Goal: Transaction & Acquisition: Purchase product/service

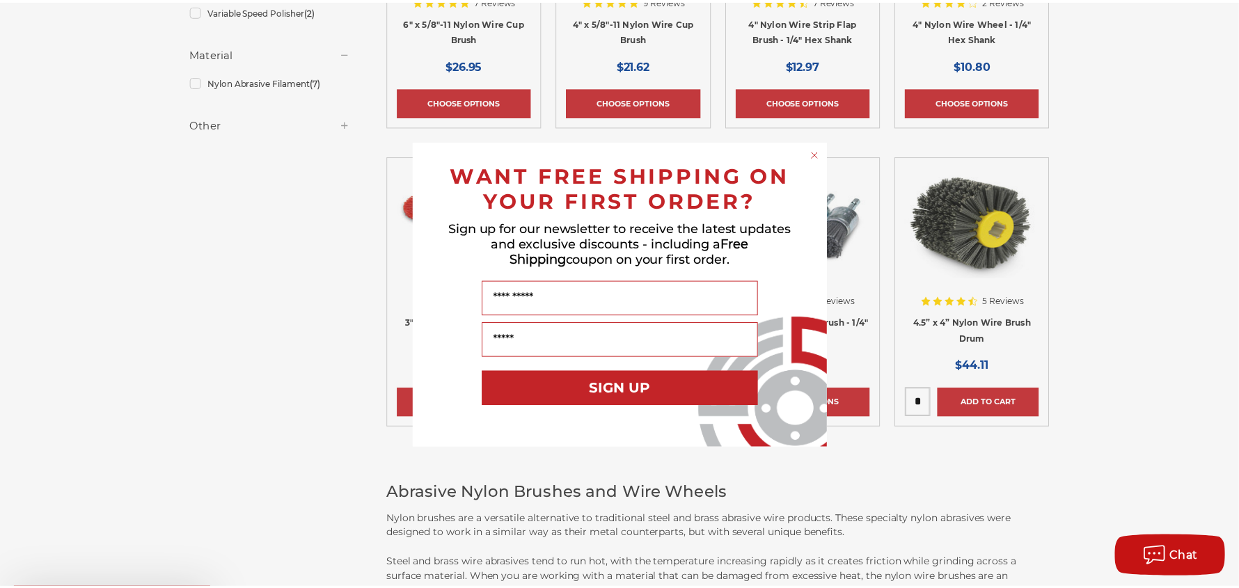
scroll to position [487, 0]
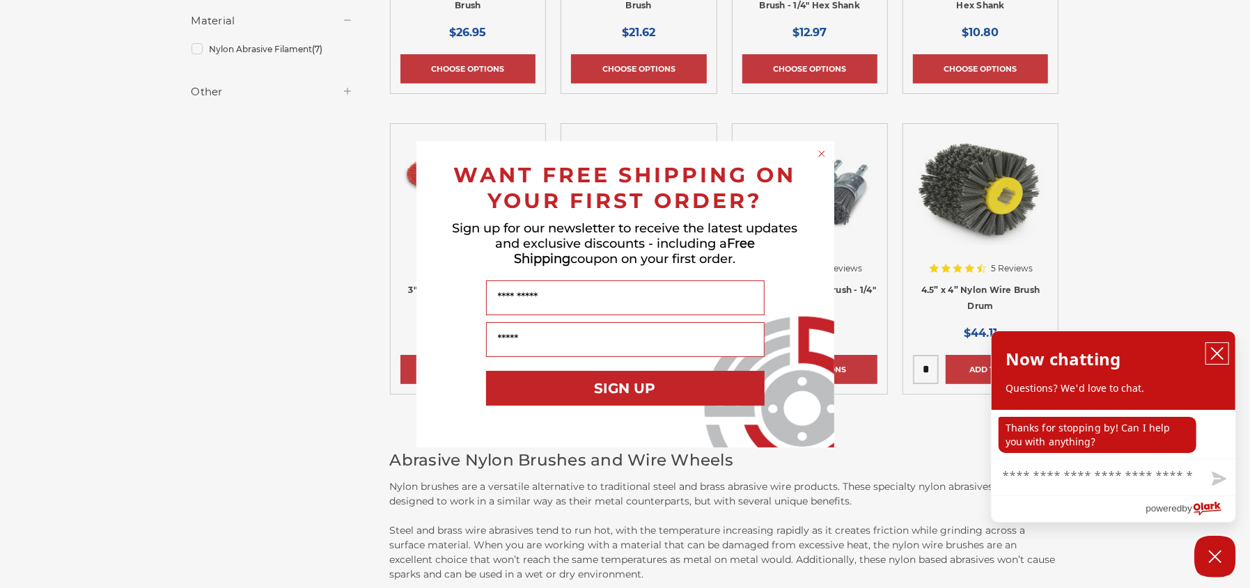
click at [1220, 353] on icon "close chatbox" at bounding box center [1217, 354] width 14 height 14
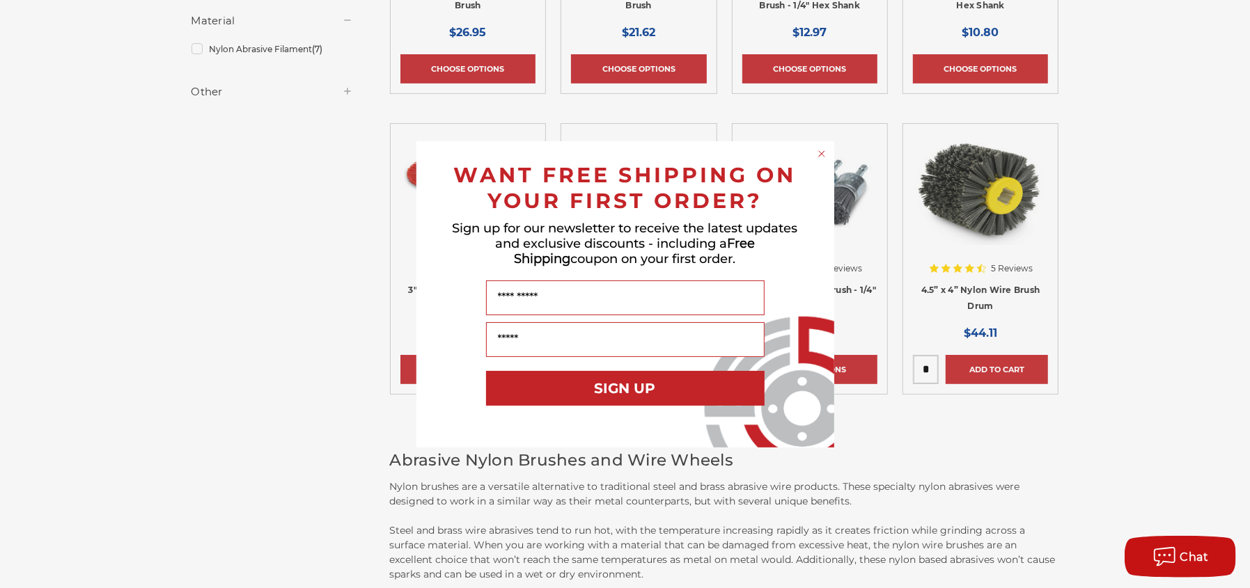
click at [820, 155] on circle "Close dialog" at bounding box center [821, 153] width 13 height 13
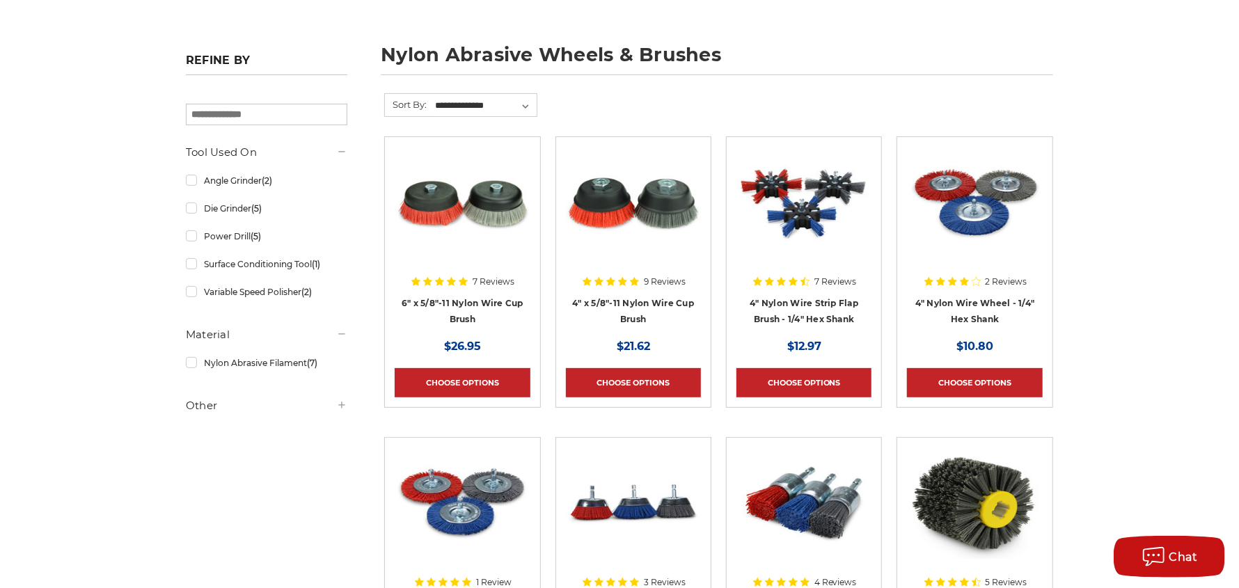
scroll to position [139, 0]
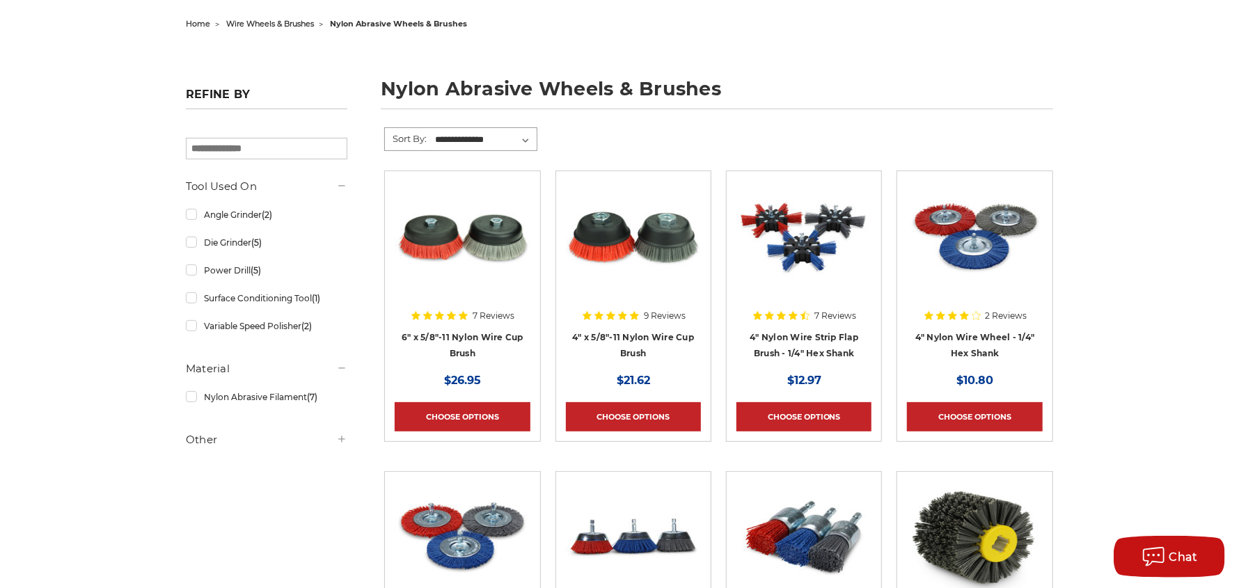
click at [501, 142] on select "**********" at bounding box center [485, 139] width 104 height 21
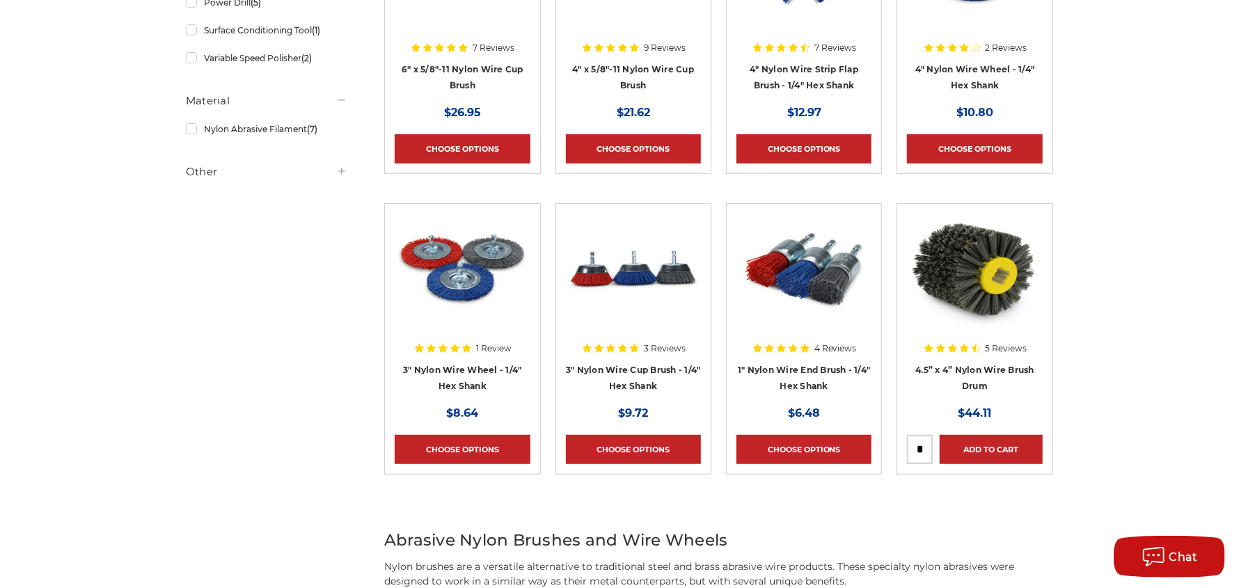
scroll to position [418, 0]
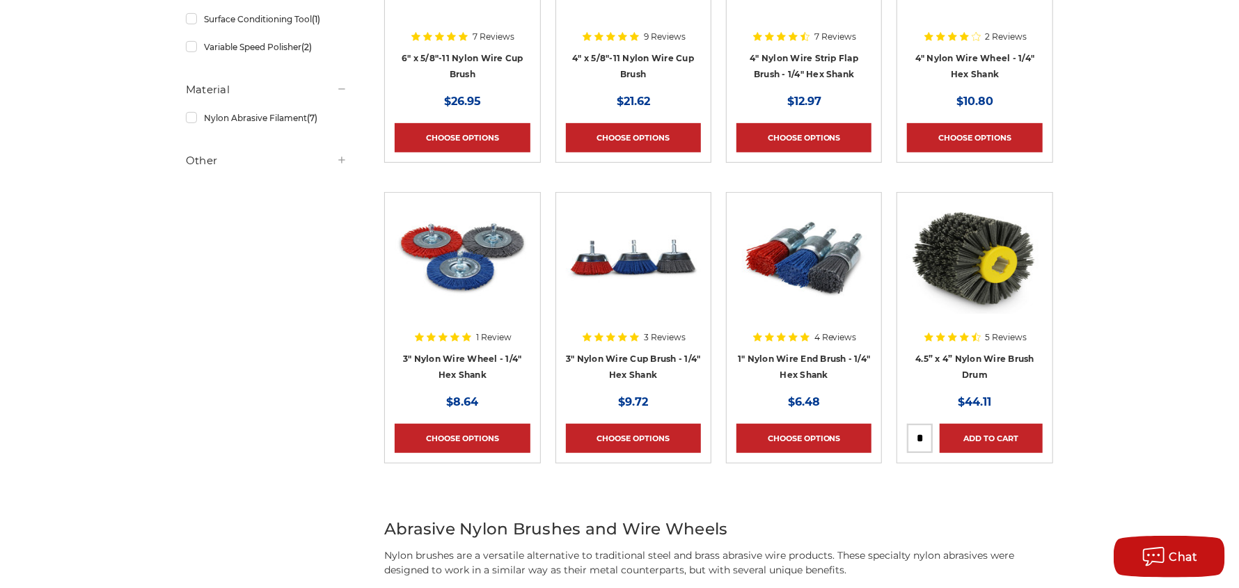
click at [624, 283] on img at bounding box center [633, 258] width 135 height 111
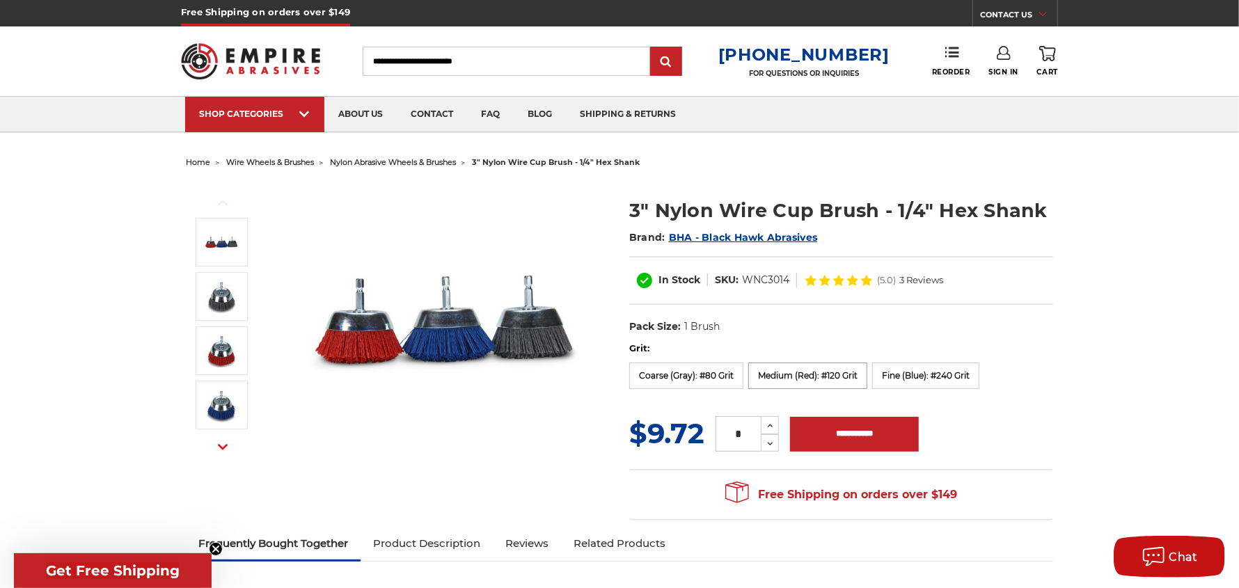
click at [808, 372] on label "Medium (Red): #120 Grit" at bounding box center [807, 376] width 119 height 26
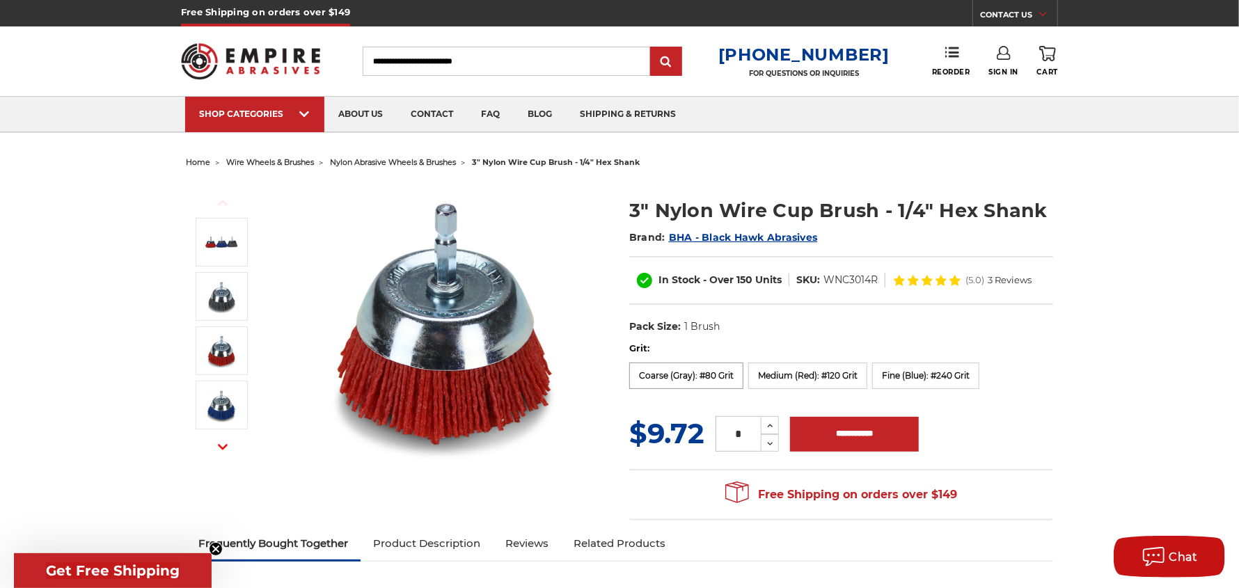
click at [672, 389] on label "Coarse (Gray): #80 Grit" at bounding box center [686, 376] width 114 height 26
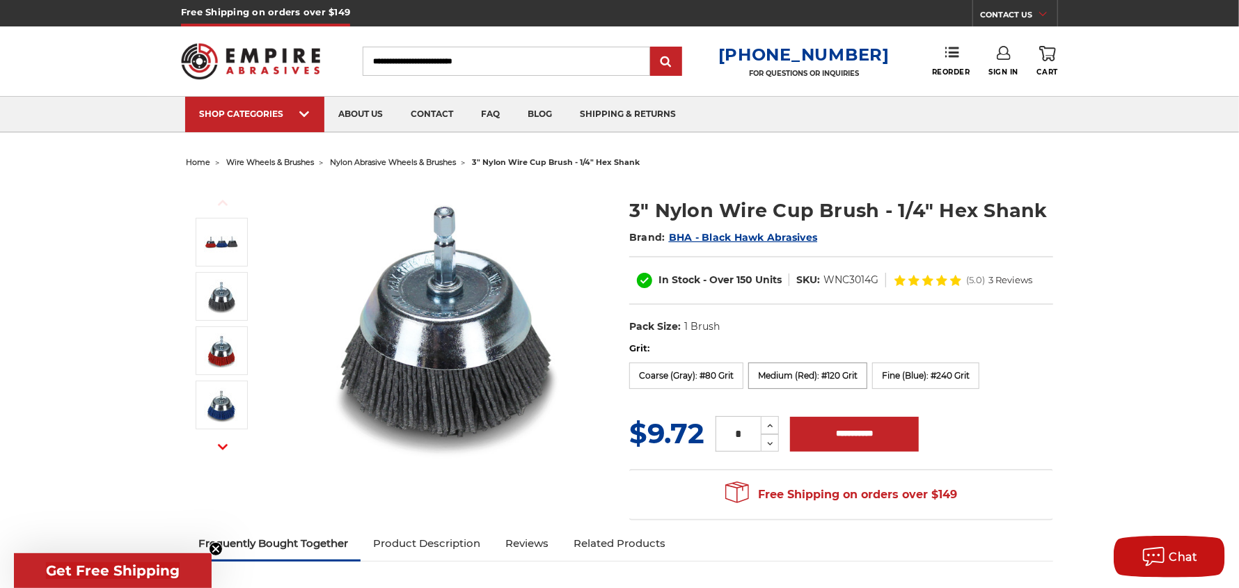
click at [794, 386] on label "Medium (Red): #120 Grit" at bounding box center [807, 376] width 119 height 26
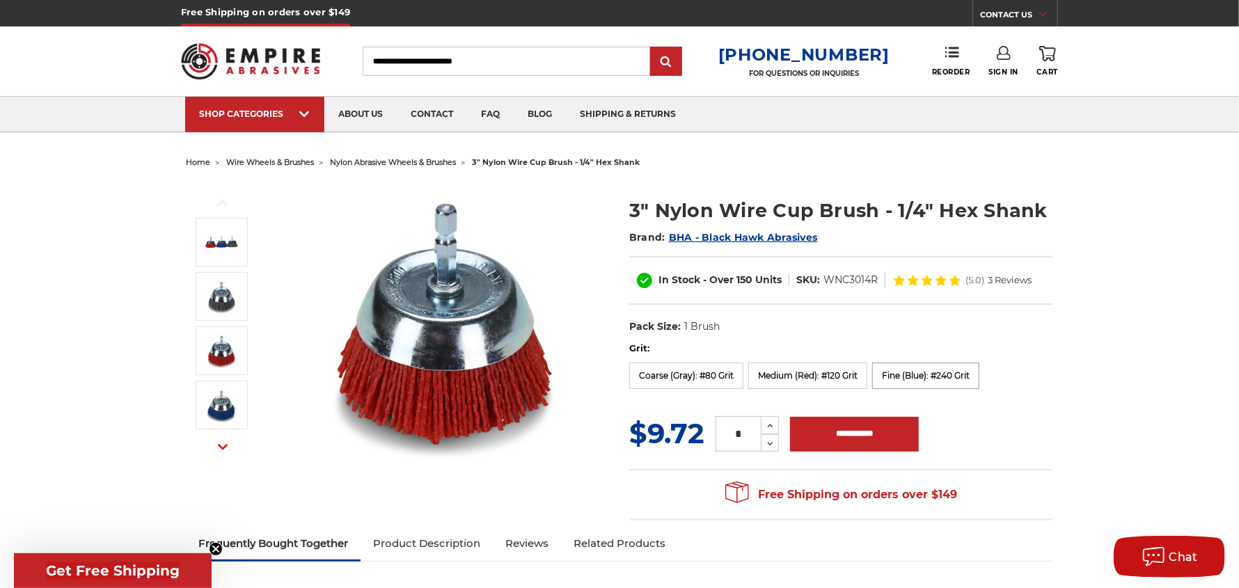
click at [918, 387] on label "Fine (Blue): #240 Grit" at bounding box center [925, 376] width 107 height 26
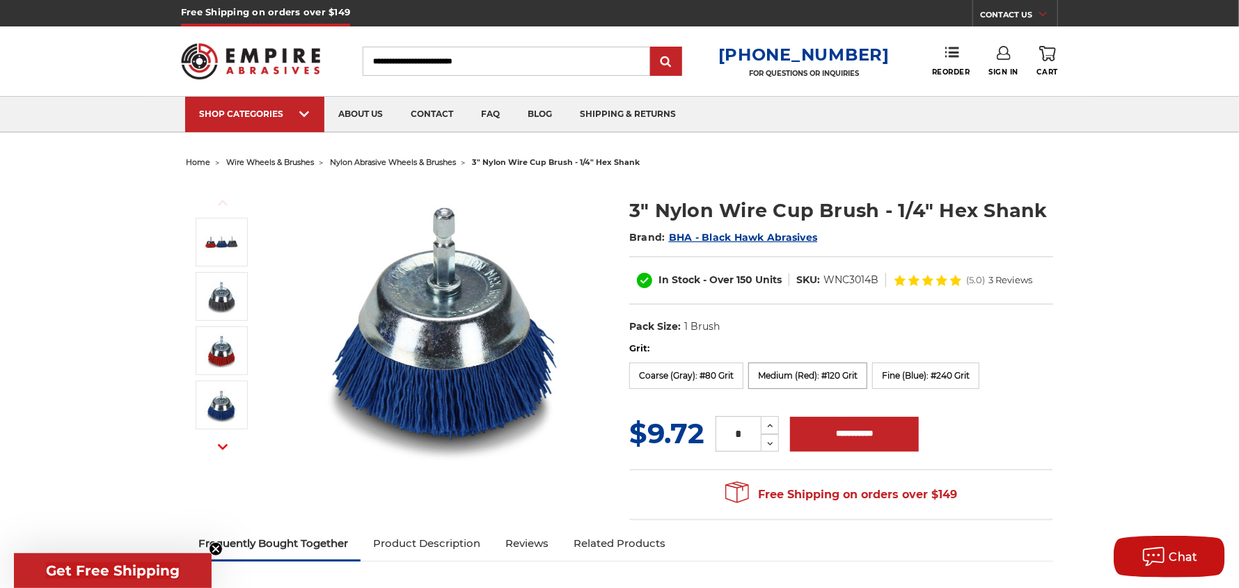
click at [803, 388] on label "Medium (Red): #120 Grit" at bounding box center [807, 376] width 119 height 26
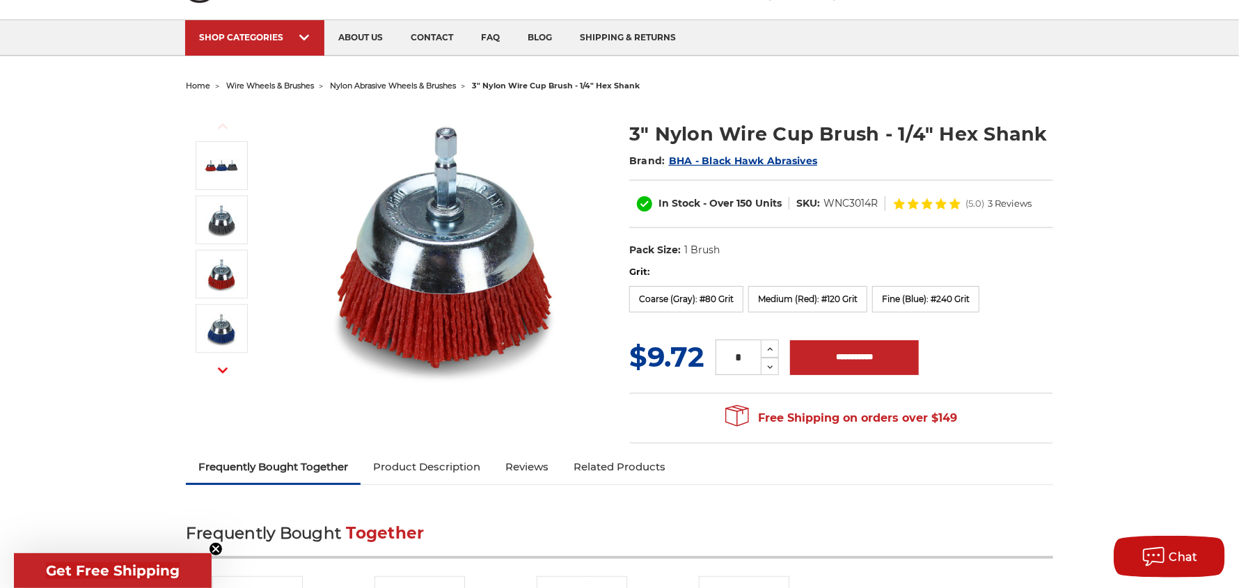
scroll to position [69, 0]
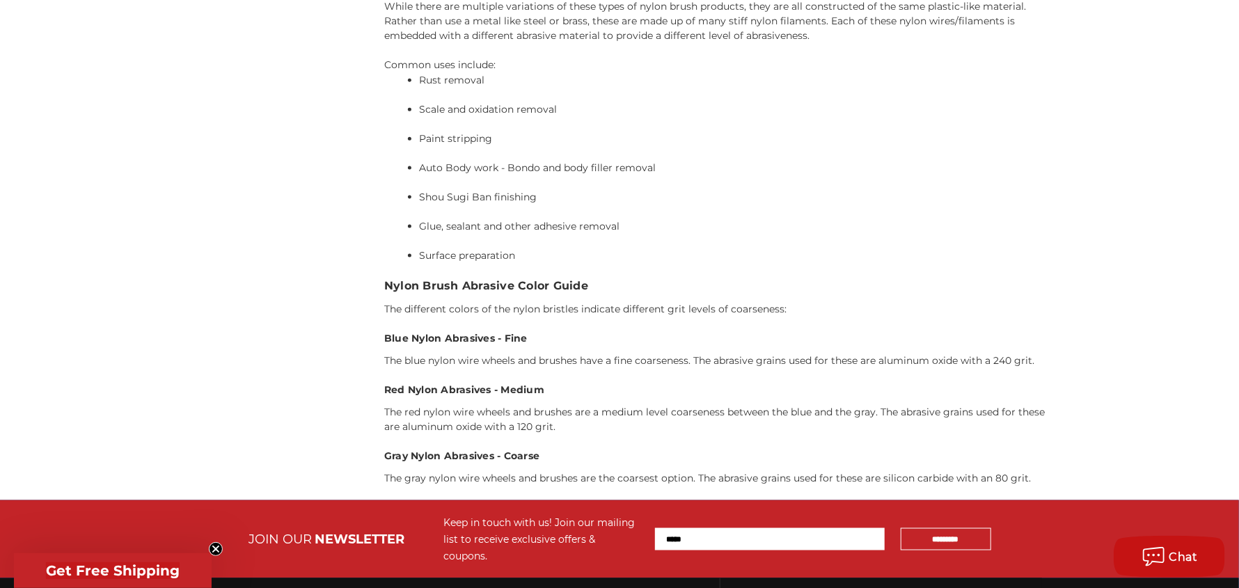
scroll to position [1029, 0]
